Goal: Task Accomplishment & Management: Manage account settings

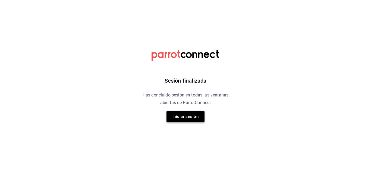
click at [188, 117] on button "Iniciar sesión" at bounding box center [185, 116] width 38 height 11
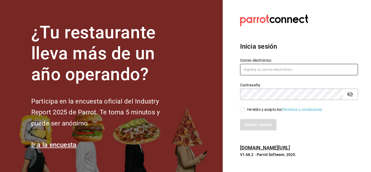
click at [266, 74] on input "text" at bounding box center [299, 69] width 118 height 11
type input "[EMAIL_ADDRESS][DOMAIN_NAME]"
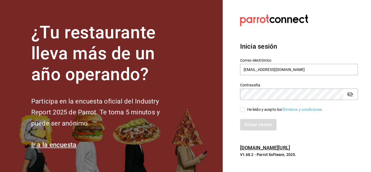
click at [267, 109] on div "He leído y acepto los Términos y condiciones." at bounding box center [285, 110] width 76 height 6
click at [245, 109] on input "He leído y acepto los Términos y condiciones." at bounding box center [242, 109] width 5 height 5
checkbox input "true"
click at [266, 123] on button "Iniciar sesión" at bounding box center [258, 124] width 37 height 11
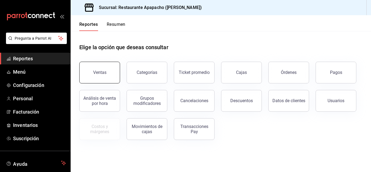
click at [109, 76] on button "Ventas" at bounding box center [99, 73] width 41 height 22
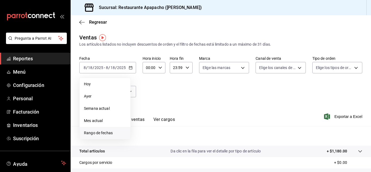
click at [100, 131] on span "Rango de fechas" at bounding box center [105, 133] width 42 height 6
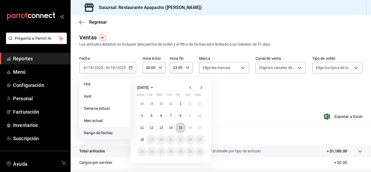
click at [180, 128] on abbr "15" at bounding box center [181, 128] width 4 height 4
click at [180, 129] on abbr "15" at bounding box center [181, 128] width 4 height 4
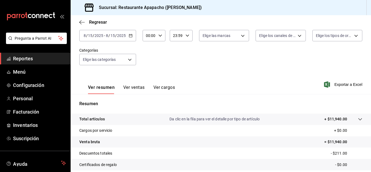
scroll to position [45, 0]
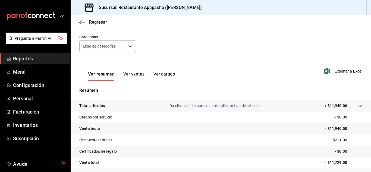
click at [79, 21] on div "Regresar" at bounding box center [221, 22] width 300 height 14
click at [83, 22] on icon "button" at bounding box center [81, 22] width 5 height 5
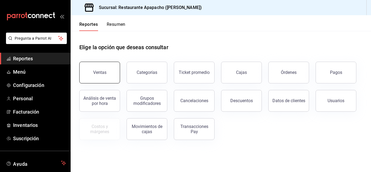
click at [99, 77] on button "Ventas" at bounding box center [99, 73] width 41 height 22
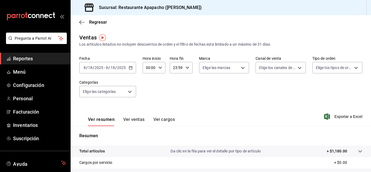
click at [127, 67] on div "2025-08-18 8 / 18 / 2025 - 2025-08-18 8 / 18 / 2025" at bounding box center [107, 67] width 57 height 11
click at [129, 67] on icon "button" at bounding box center [131, 68] width 4 height 4
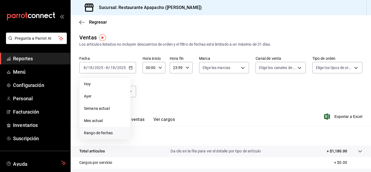
click at [105, 130] on li "Rango de fechas" at bounding box center [105, 133] width 51 height 12
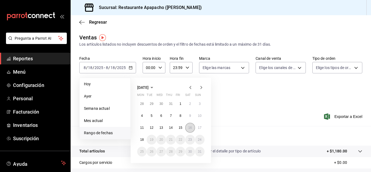
click at [192, 128] on abbr "16" at bounding box center [190, 128] width 4 height 4
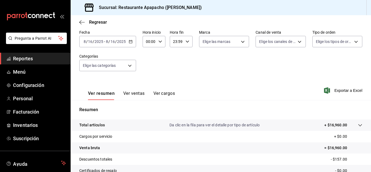
scroll to position [45, 0]
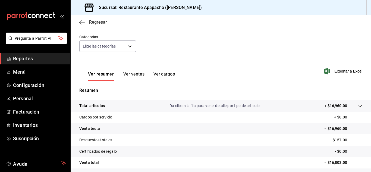
click at [83, 23] on icon "button" at bounding box center [81, 22] width 5 height 5
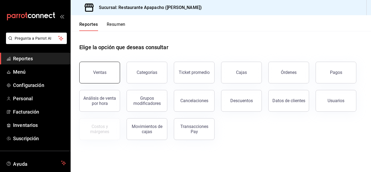
click at [93, 73] on div "Ventas" at bounding box center [99, 72] width 13 height 5
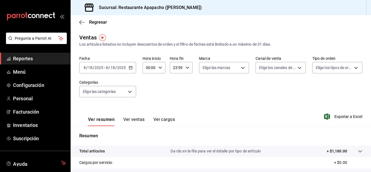
click at [130, 68] on icon "button" at bounding box center [131, 68] width 4 height 4
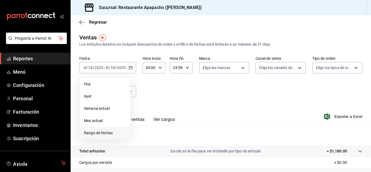
click at [108, 132] on span "Rango de fechas" at bounding box center [105, 133] width 42 height 6
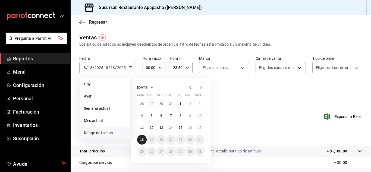
click at [141, 138] on abbr "18" at bounding box center [142, 140] width 4 height 4
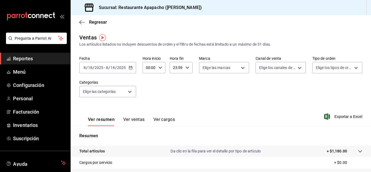
click at [132, 68] on div "2025-08-18 8 / 18 / 2025 - 2025-08-18 8 / 18 / 2025" at bounding box center [107, 67] width 57 height 11
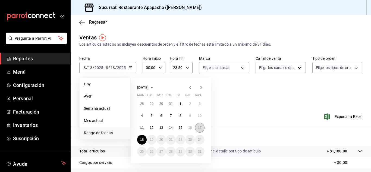
click at [200, 127] on abbr "17" at bounding box center [200, 128] width 4 height 4
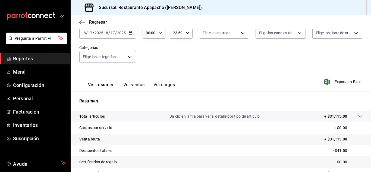
scroll to position [88, 0]
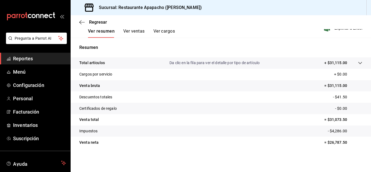
click at [127, 31] on button "Ver ventas" at bounding box center [133, 33] width 21 height 9
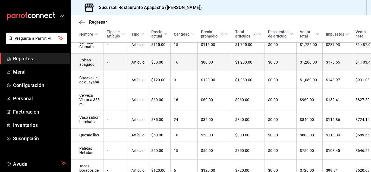
scroll to position [179, 0]
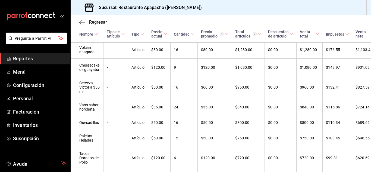
click at [181, 35] on div "Cantidad" at bounding box center [182, 34] width 16 height 4
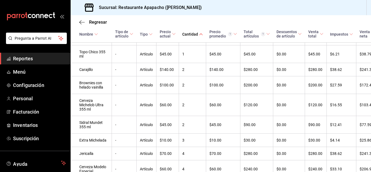
click at [182, 35] on div "Cantidad" at bounding box center [190, 34] width 16 height 4
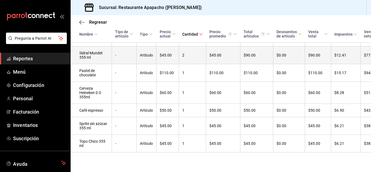
scroll to position [657, 0]
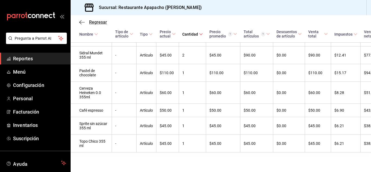
click at [83, 20] on icon "button" at bounding box center [81, 22] width 5 height 5
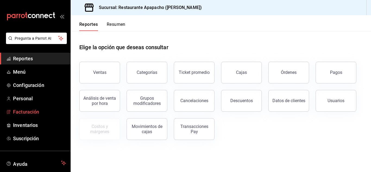
click at [29, 113] on span "Facturación" at bounding box center [39, 111] width 53 height 7
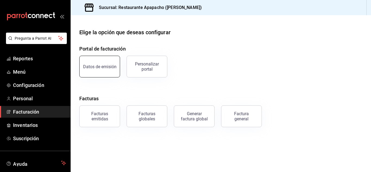
click at [105, 71] on button "Datos de emisión" at bounding box center [99, 67] width 41 height 22
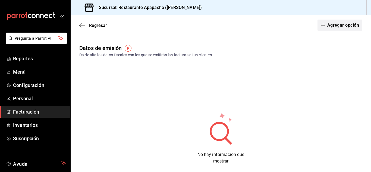
click at [322, 25] on span "button" at bounding box center [324, 25] width 7 height 4
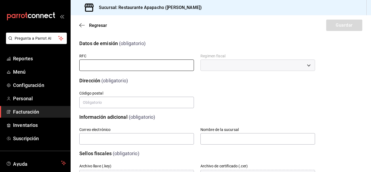
click at [116, 67] on input "text" at bounding box center [136, 64] width 115 height 11
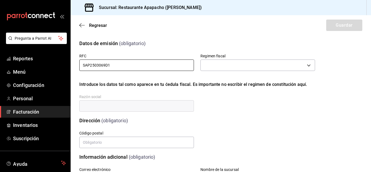
type input "SAP2503069D1"
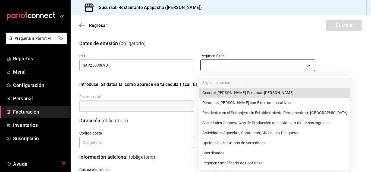
click at [222, 67] on body "Pregunta a Parrot AI Reportes Menú Configuración Personal Facturación Inventari…" at bounding box center [185, 86] width 371 height 172
click at [239, 92] on li "General de Ley Personas Morales" at bounding box center [274, 93] width 150 height 10
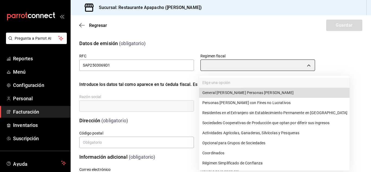
type input "601"
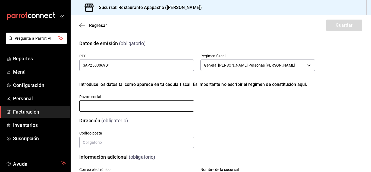
click at [138, 103] on input "text" at bounding box center [136, 105] width 115 height 11
click at [119, 105] on input "text" at bounding box center [136, 105] width 115 height 11
paste input "SIMPLE APAPACHO"
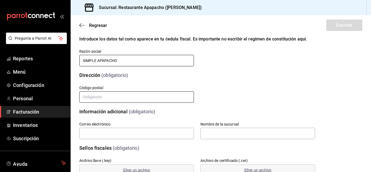
type input "SIMPLE APAPACHO"
click at [100, 102] on input "text" at bounding box center [136, 96] width 115 height 11
type input "52930"
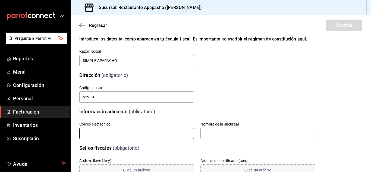
click at [109, 139] on input "text" at bounding box center [136, 133] width 115 height 11
type input "[EMAIL_ADDRESS][DOMAIN_NAME]"
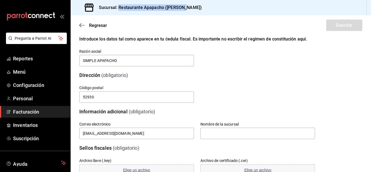
drag, startPoint x: 119, startPoint y: 7, endPoint x: 184, endPoint y: 6, distance: 64.6
click at [184, 6] on div "Sucursal: Restaurante Apapacho (P. Bona)" at bounding box center [139, 7] width 129 height 15
copy h3 "Restaurante Apapacho (P. Bona)"
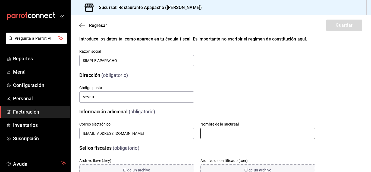
click at [207, 135] on input "text" at bounding box center [257, 133] width 115 height 11
paste input "Restaurante Apapacho (P. Bona)"
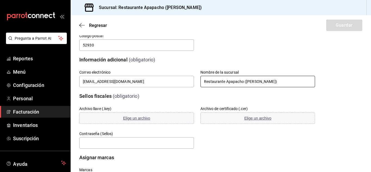
scroll to position [123, 0]
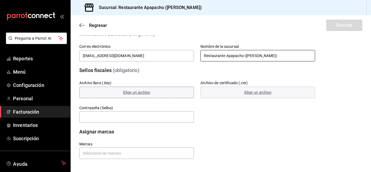
type input "Restaurante Apapacho (P. Bona)"
click at [134, 91] on span "Elige un archivo" at bounding box center [136, 92] width 27 height 4
click at [255, 91] on span "Elige un archivo" at bounding box center [257, 92] width 27 height 4
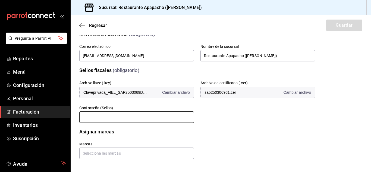
click at [93, 116] on input "text" at bounding box center [136, 116] width 115 height 11
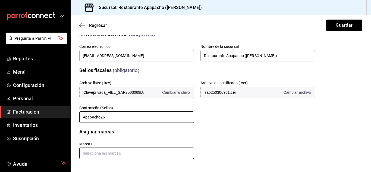
type input "Apapacho26"
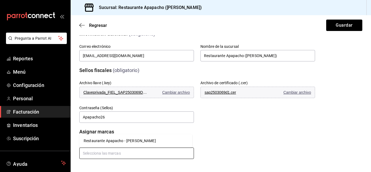
click at [128, 155] on input "text" at bounding box center [136, 152] width 115 height 11
click at [342, 26] on button "Guardar" at bounding box center [344, 25] width 36 height 11
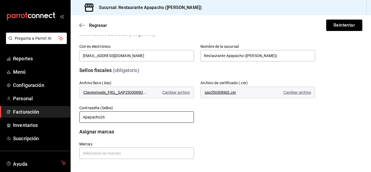
click at [116, 117] on input "Apapacho26" at bounding box center [136, 116] width 115 height 11
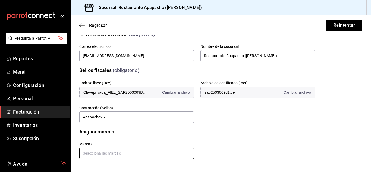
click at [106, 157] on input "text" at bounding box center [136, 152] width 115 height 11
click at [106, 142] on li "Restaurante Apapacho - P. Bona" at bounding box center [135, 140] width 113 height 9
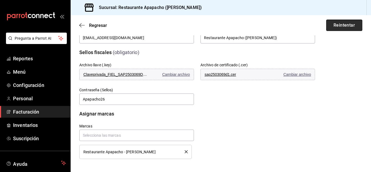
click at [343, 26] on button "Reintentar" at bounding box center [344, 25] width 36 height 11
